Goal: Find specific page/section

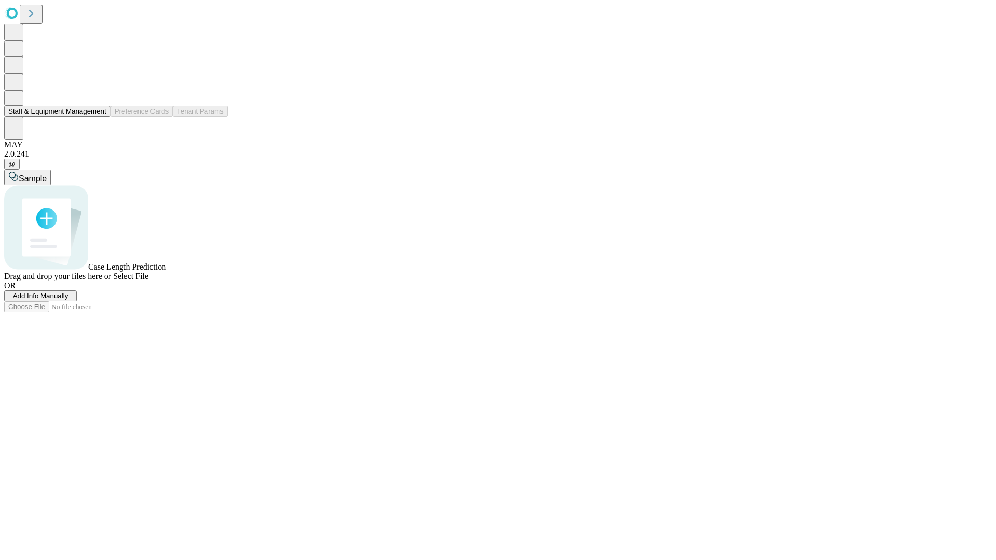
click at [99, 117] on button "Staff & Equipment Management" at bounding box center [57, 111] width 106 height 11
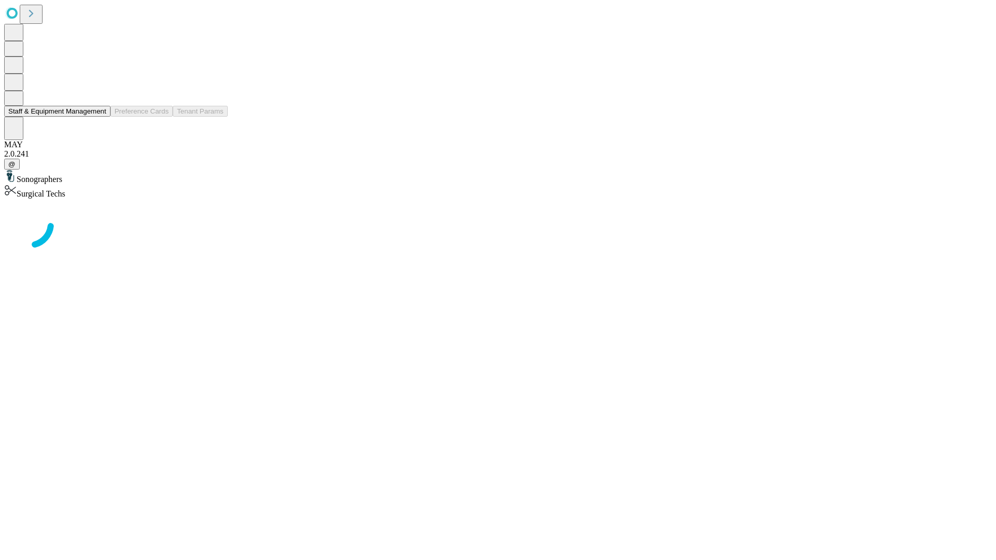
click at [99, 117] on button "Staff & Equipment Management" at bounding box center [57, 111] width 106 height 11
